Goal: Task Accomplishment & Management: Manage account settings

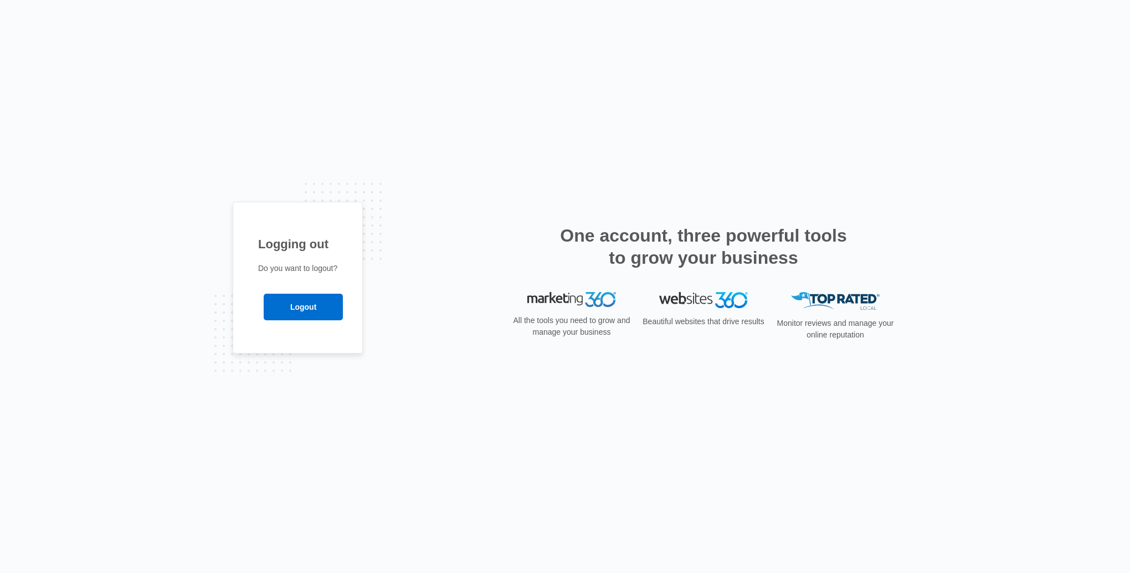
click at [328, 307] on input "Logout" at bounding box center [303, 307] width 79 height 27
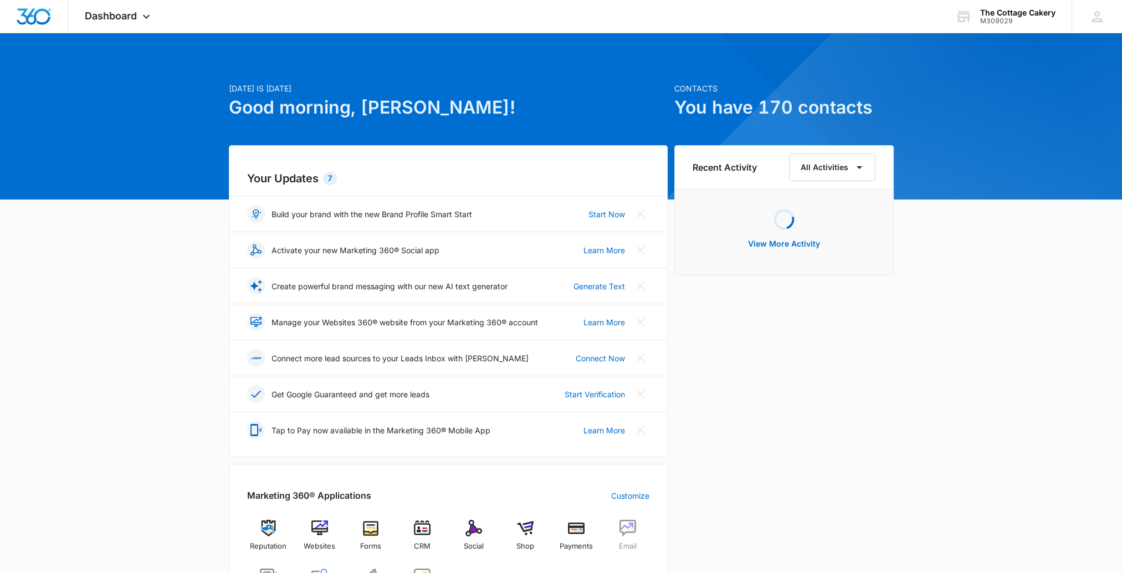
click at [120, 14] on span "Dashboard" at bounding box center [111, 16] width 52 height 12
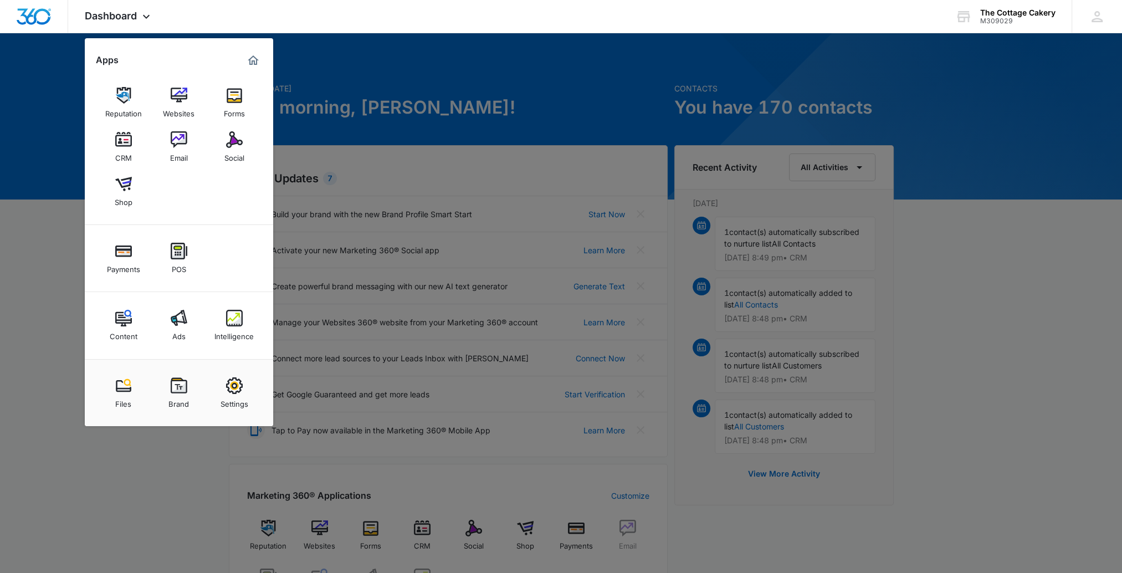
click at [123, 186] on img at bounding box center [123, 184] width 17 height 17
